Goal: Information Seeking & Learning: Find specific fact

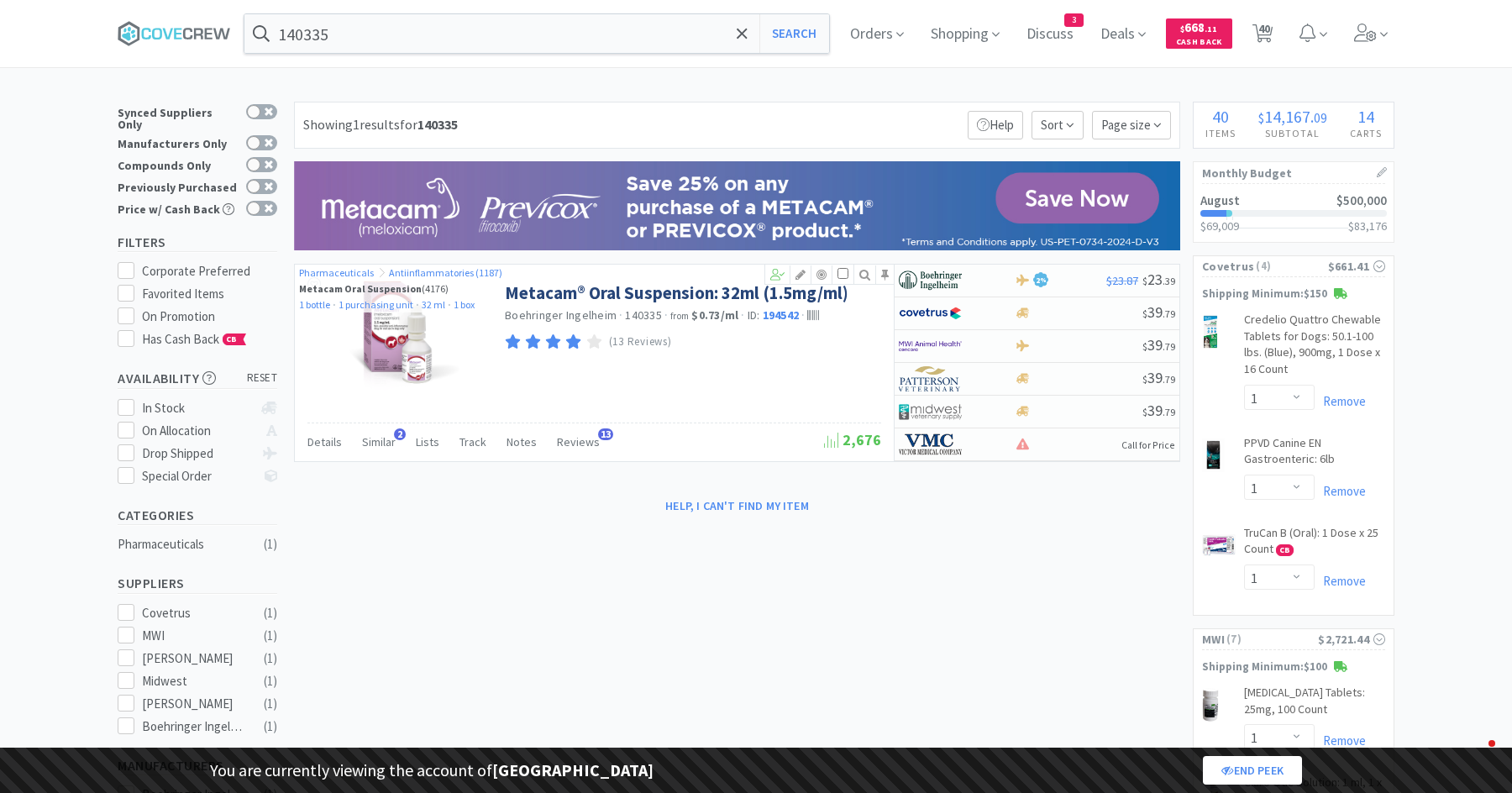
select select "1"
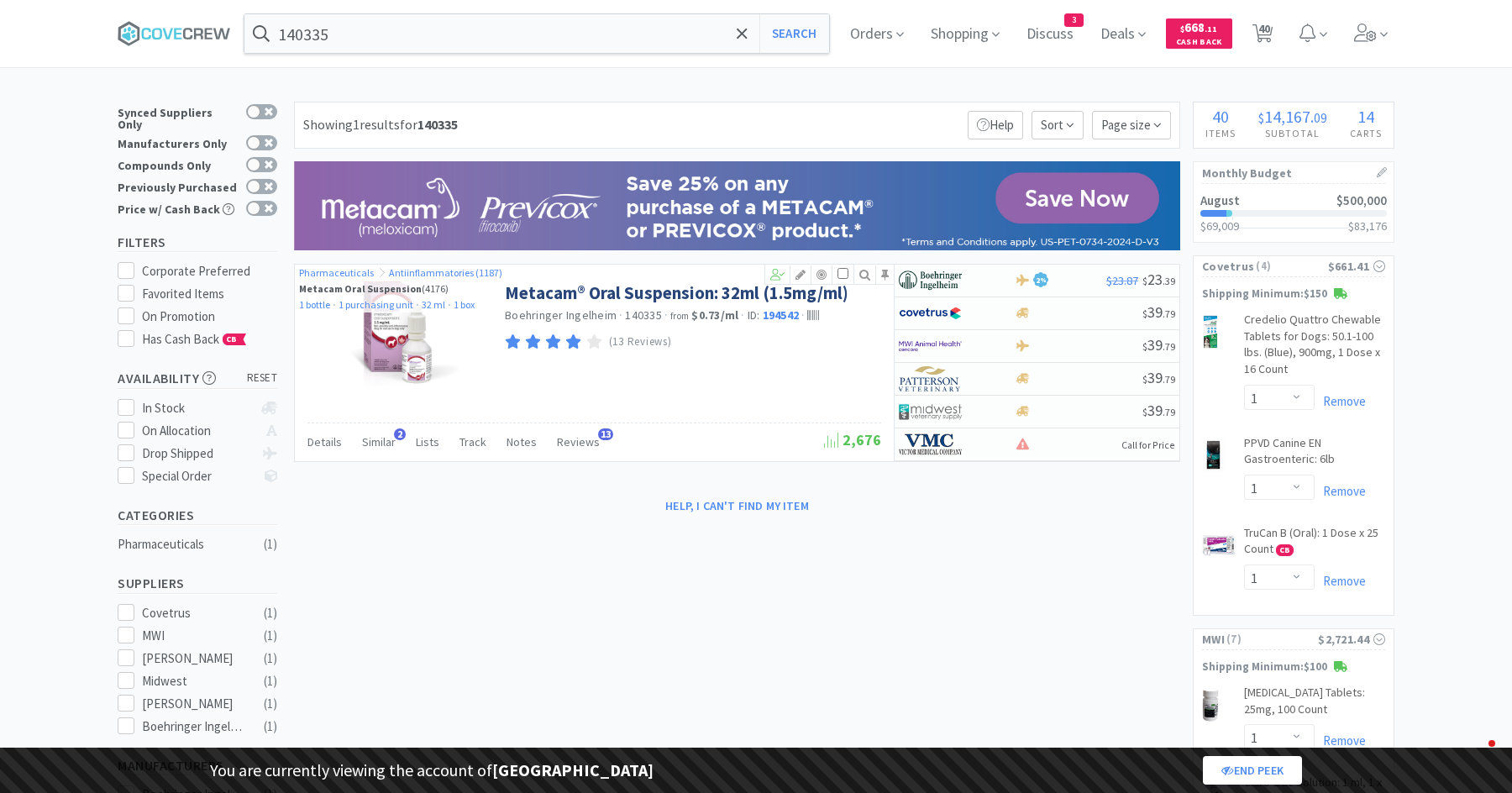
select select "4"
select select "1"
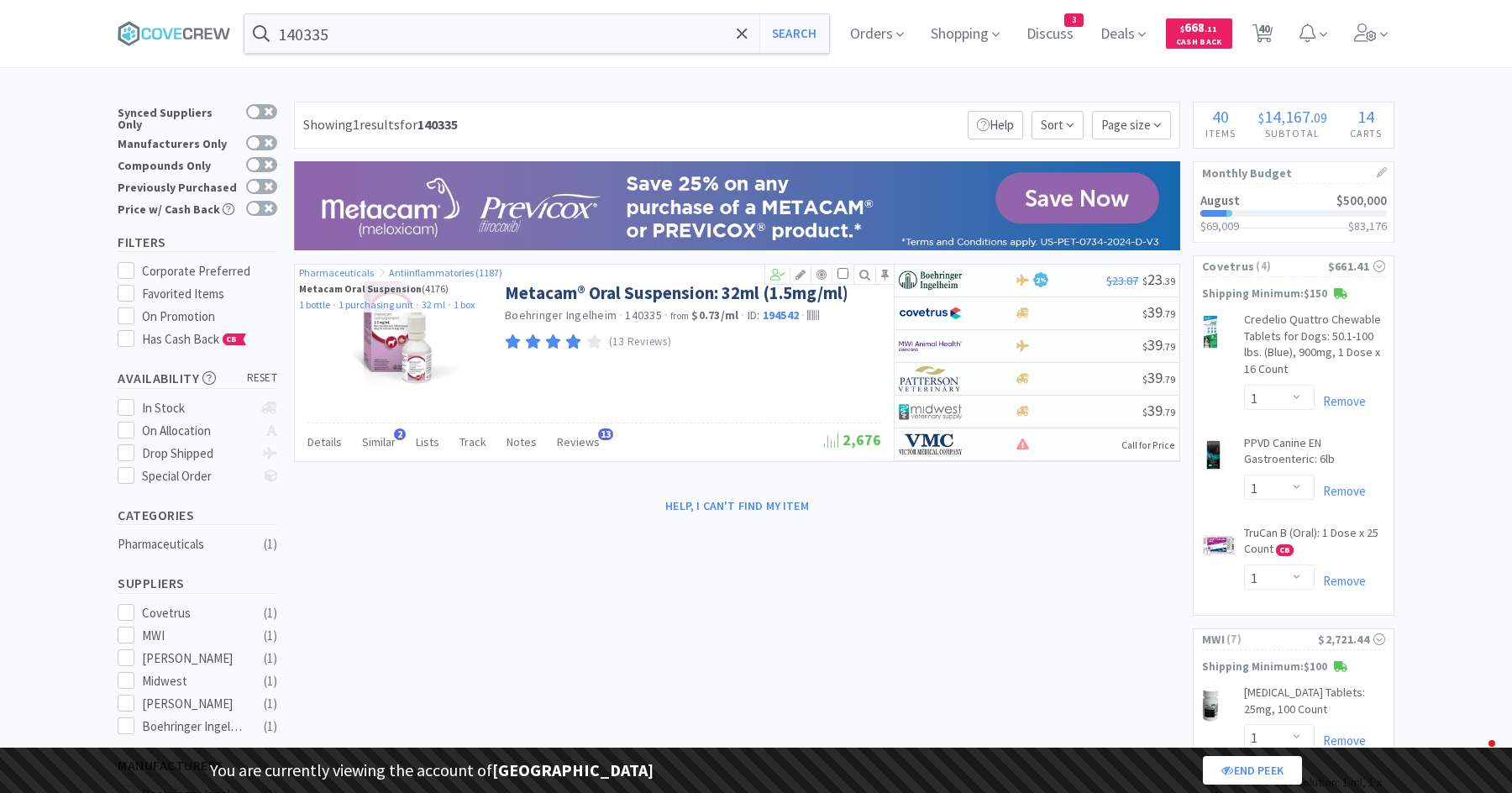
select select "1"
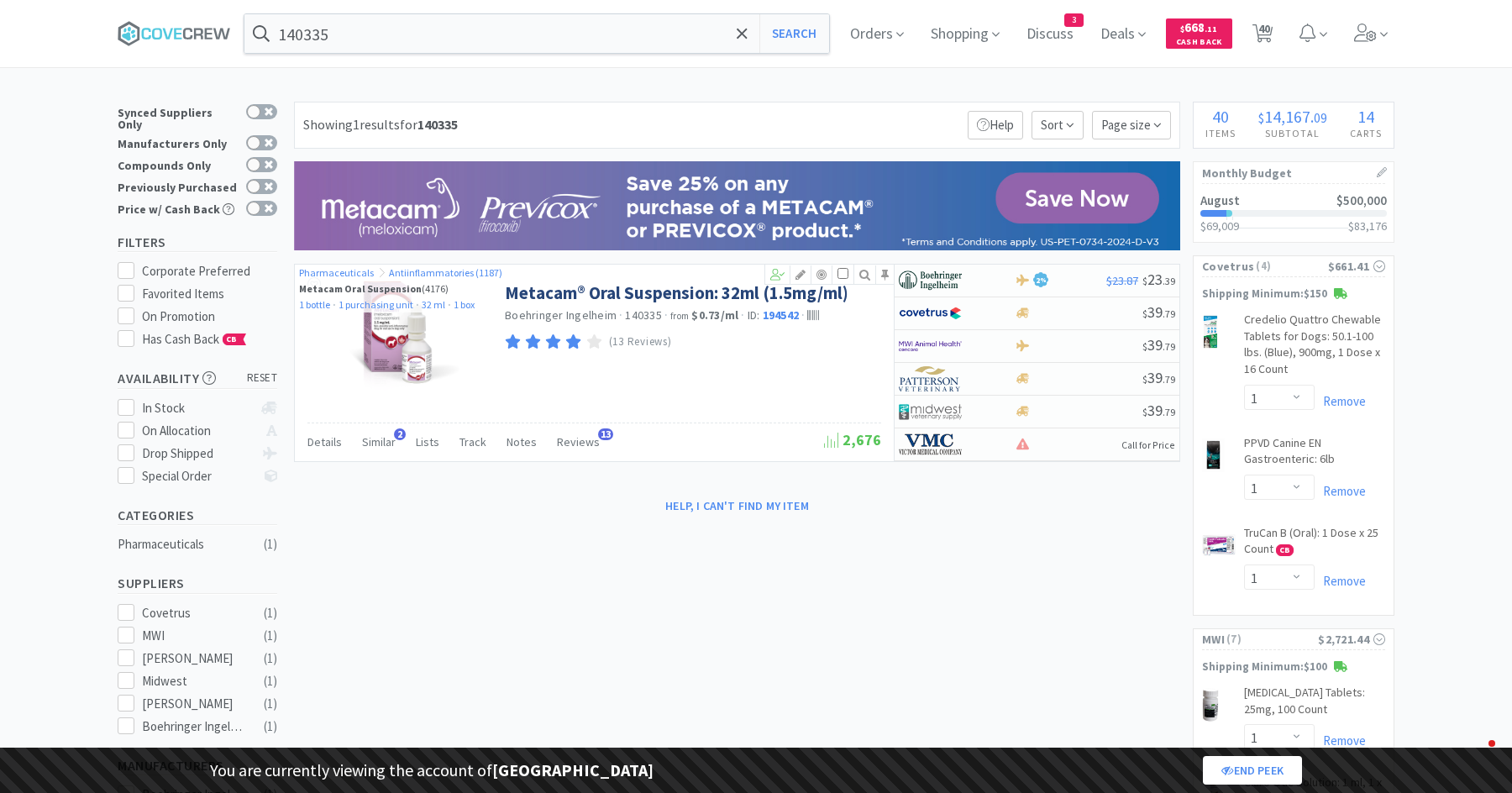
select select "1"
select select "2"
select select "1"
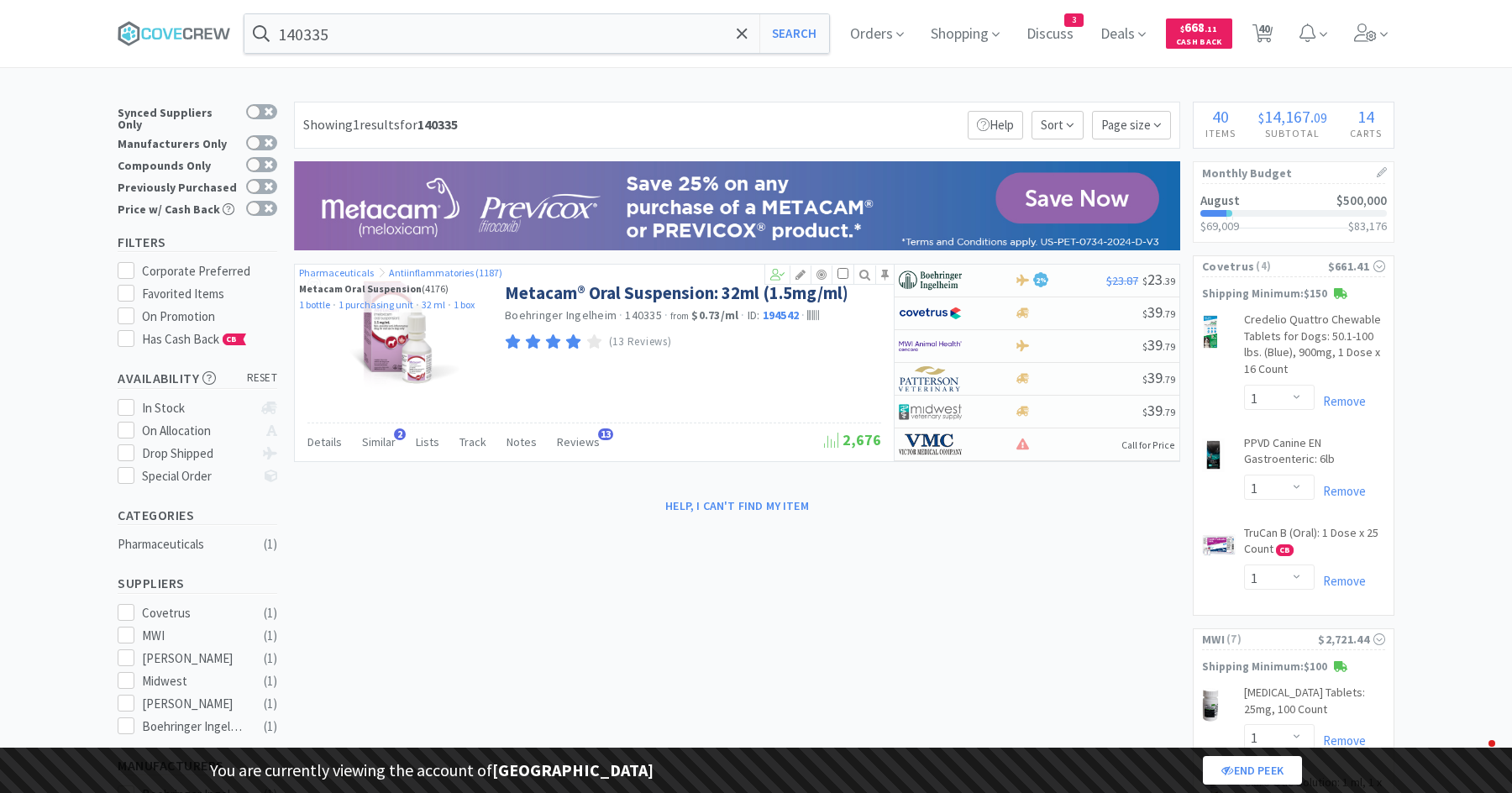
select select "5"
select select "2"
select select "1"
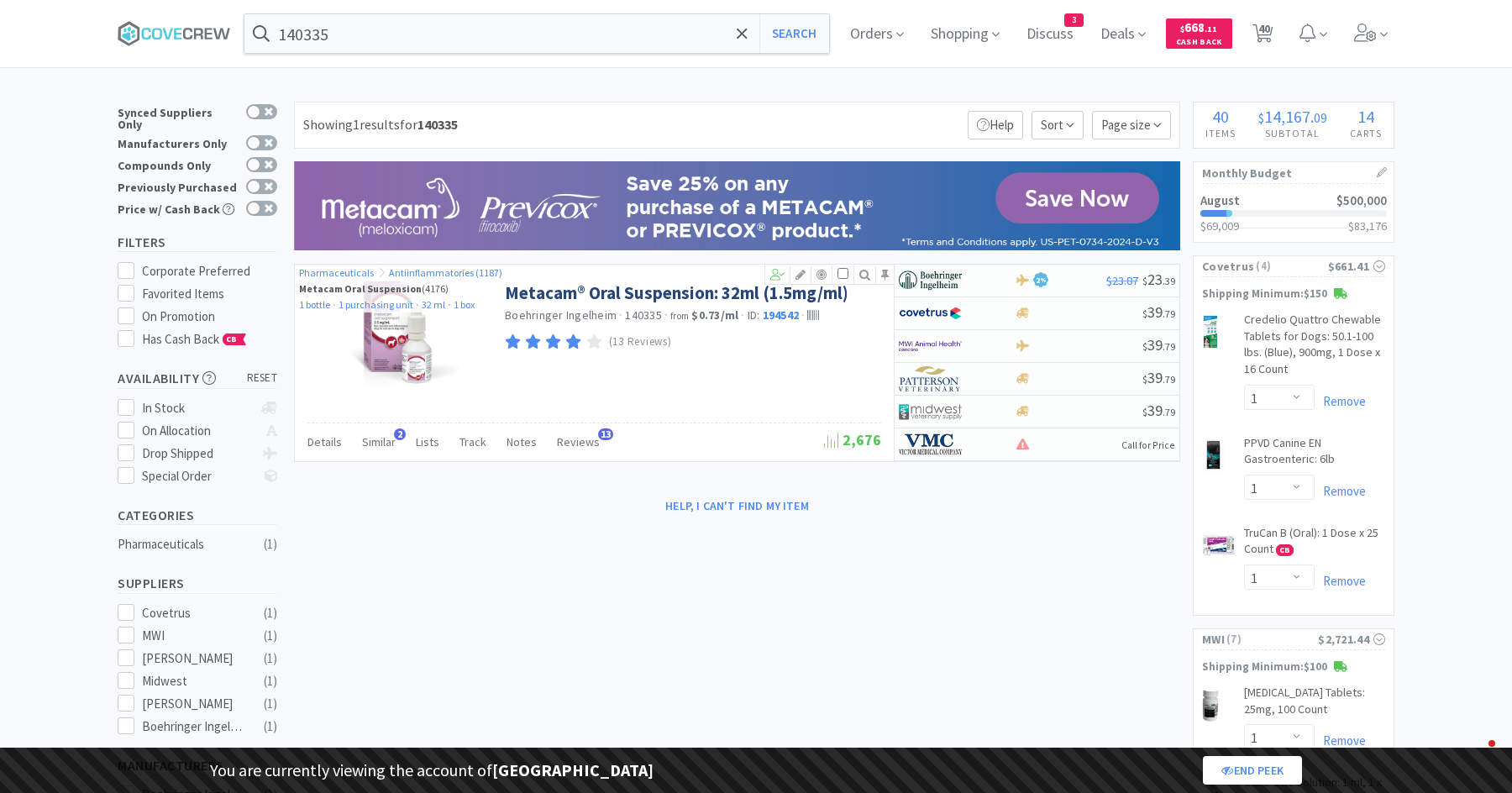
select select "1"
select select "2"
select select "1"
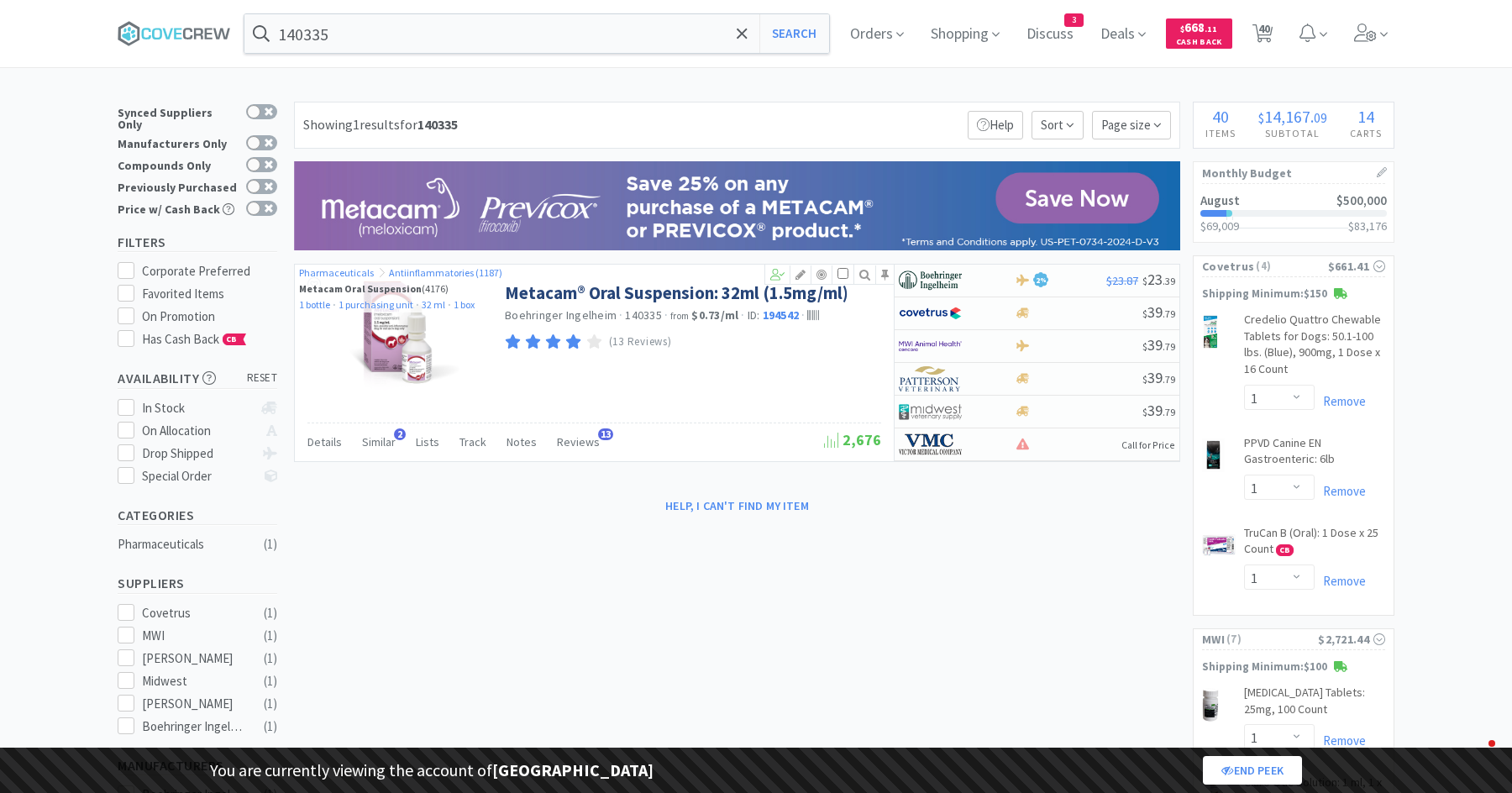
select select "2"
select select "1"
select select "3"
select select "1"
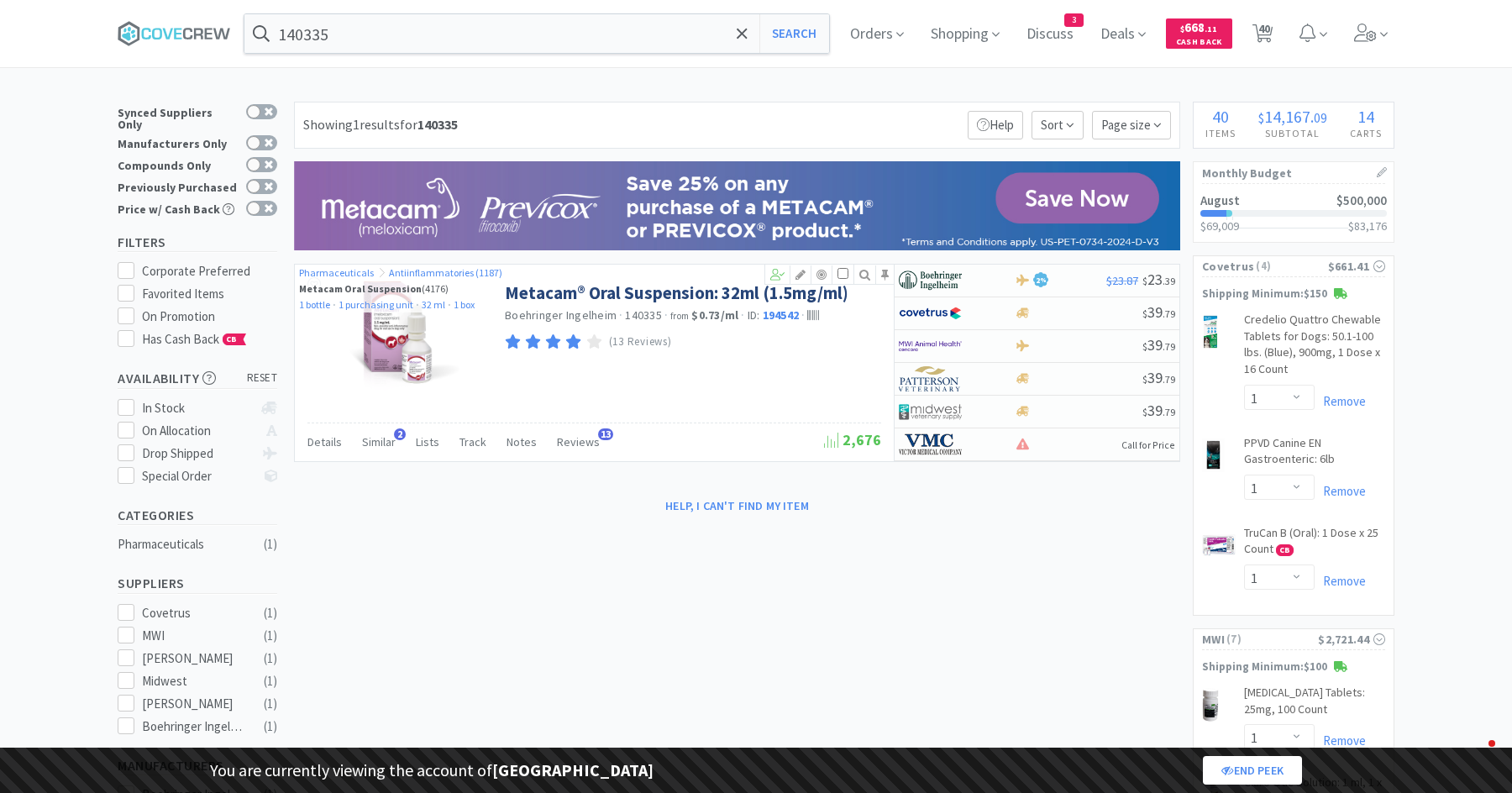
select select "2"
select select "1"
select select "5"
select select "2"
